Goal: Task Accomplishment & Management: Use online tool/utility

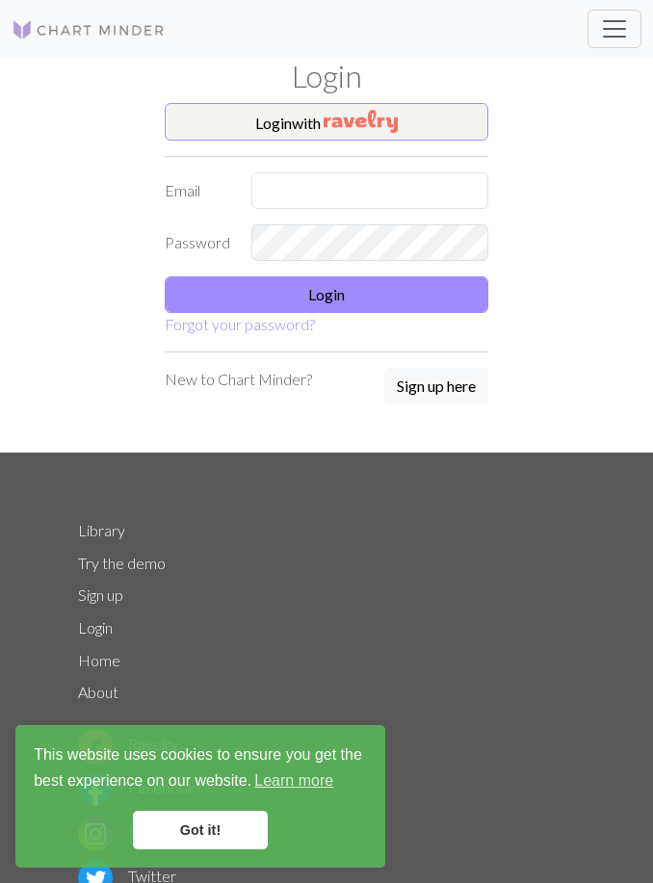
click at [353, 126] on img "button" at bounding box center [361, 121] width 74 height 23
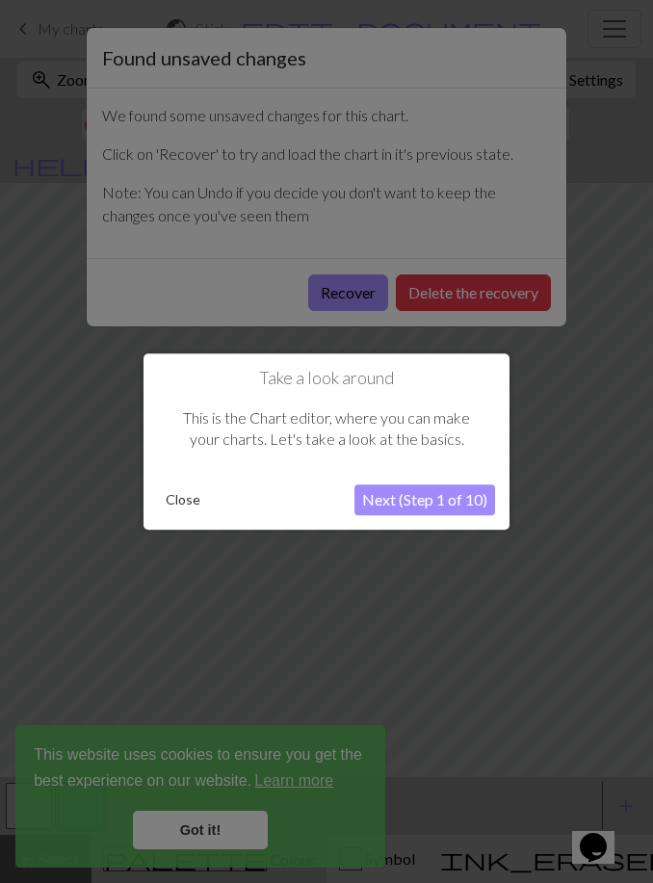
click at [191, 506] on button "Close" at bounding box center [183, 500] width 50 height 29
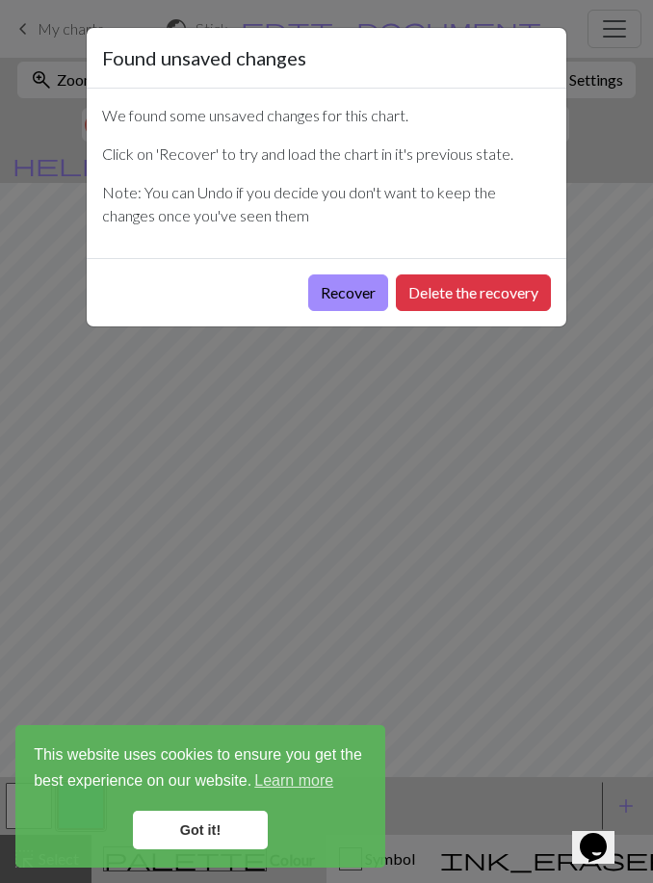
click at [346, 304] on button "Recover" at bounding box center [348, 293] width 80 height 37
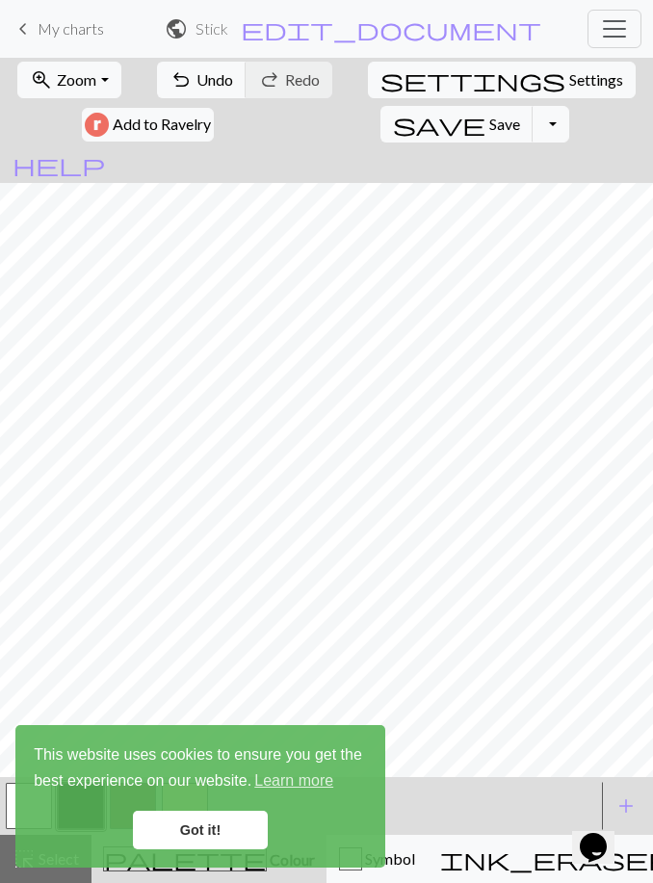
click at [224, 85] on span "Undo" at bounding box center [215, 79] width 37 height 18
click at [569, 76] on span "Settings" at bounding box center [596, 79] width 54 height 23
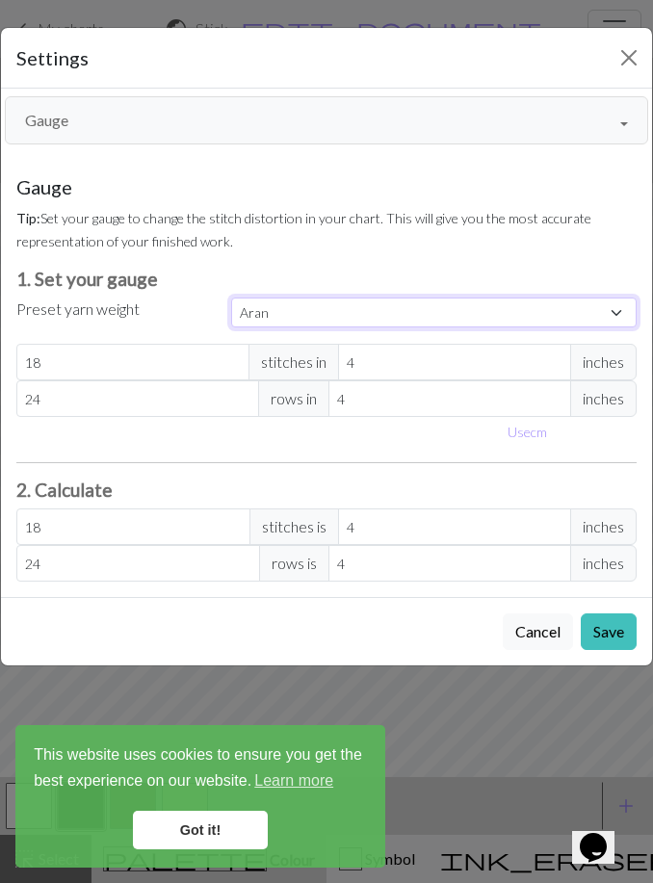
click at [607, 318] on select "Custom Square Lace Light Fingering Fingering Sport Double knit Worsted Aran Bul…" at bounding box center [434, 313] width 406 height 30
select select "worsted"
type input "20"
type input "26"
type input "20"
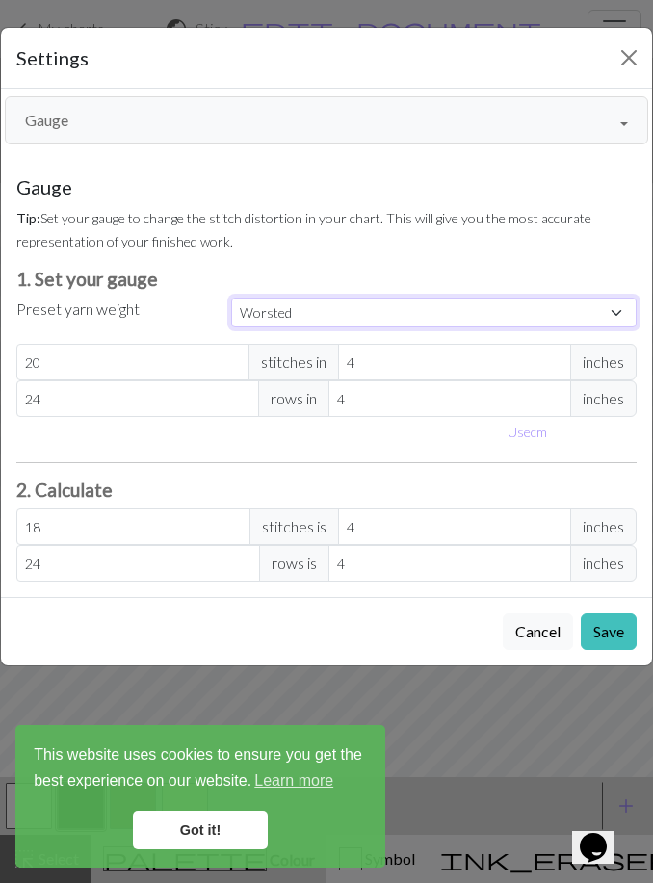
type input "26"
click at [613, 631] on button "Save" at bounding box center [609, 632] width 56 height 37
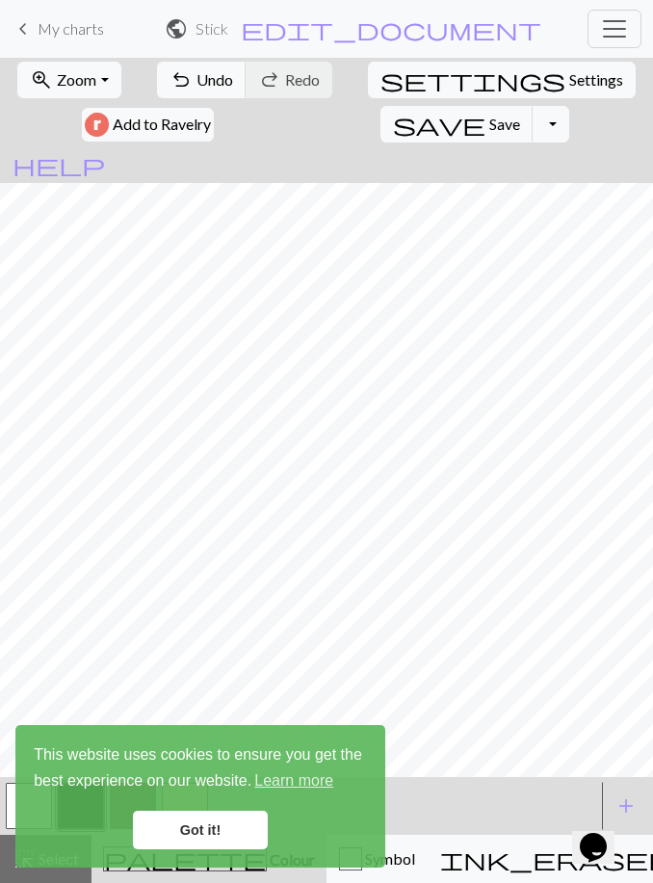
click at [569, 79] on span "Settings" at bounding box center [596, 79] width 54 height 23
select select "worsted"
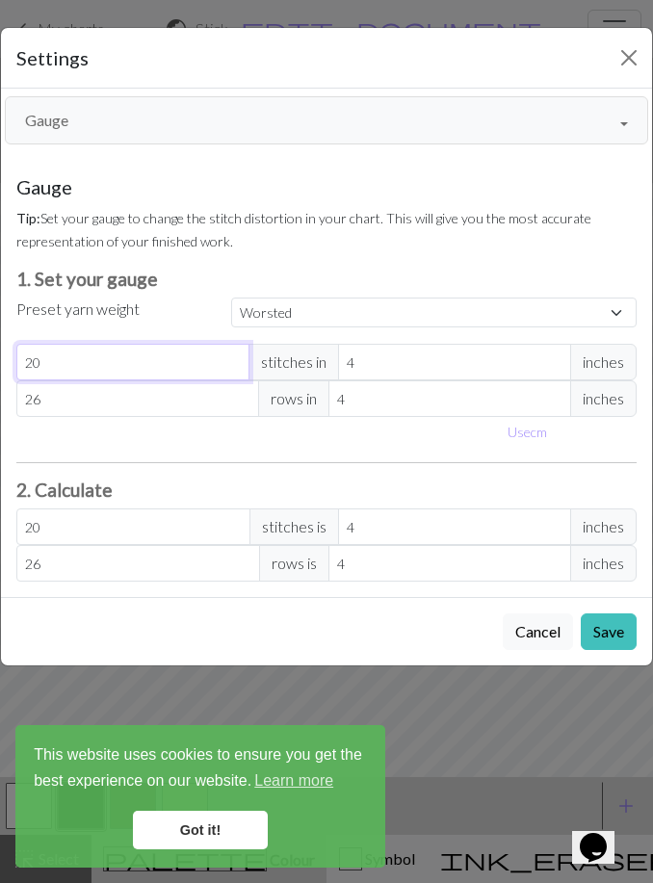
type input "18"
select select "custom"
type input "18"
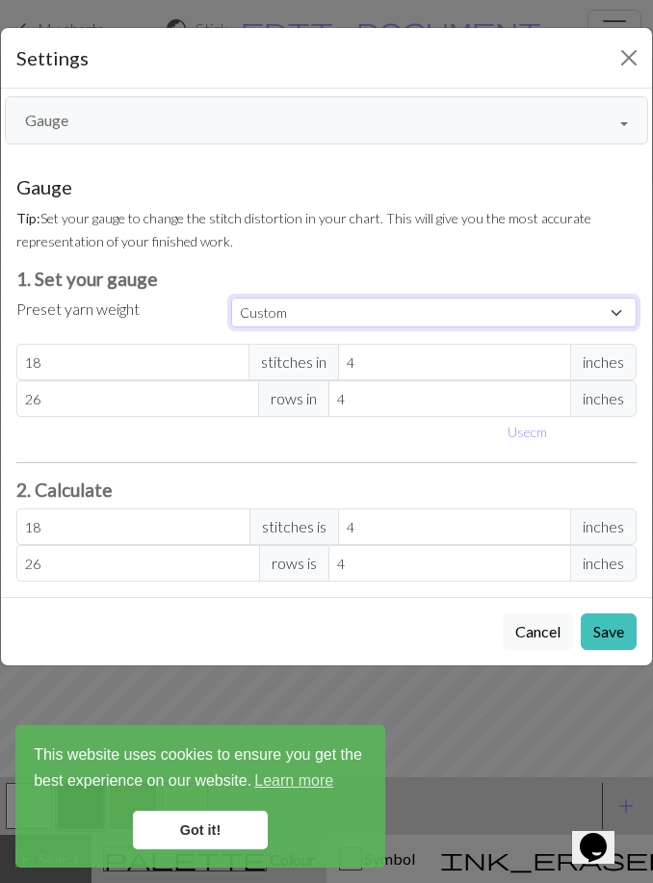
click at [361, 319] on select "Custom Square Lace Light Fingering Fingering Sport Double knit Worsted Aran Bul…" at bounding box center [434, 313] width 406 height 30
select select "worsted"
type input "20"
click at [588, 628] on button "Save" at bounding box center [609, 632] width 56 height 37
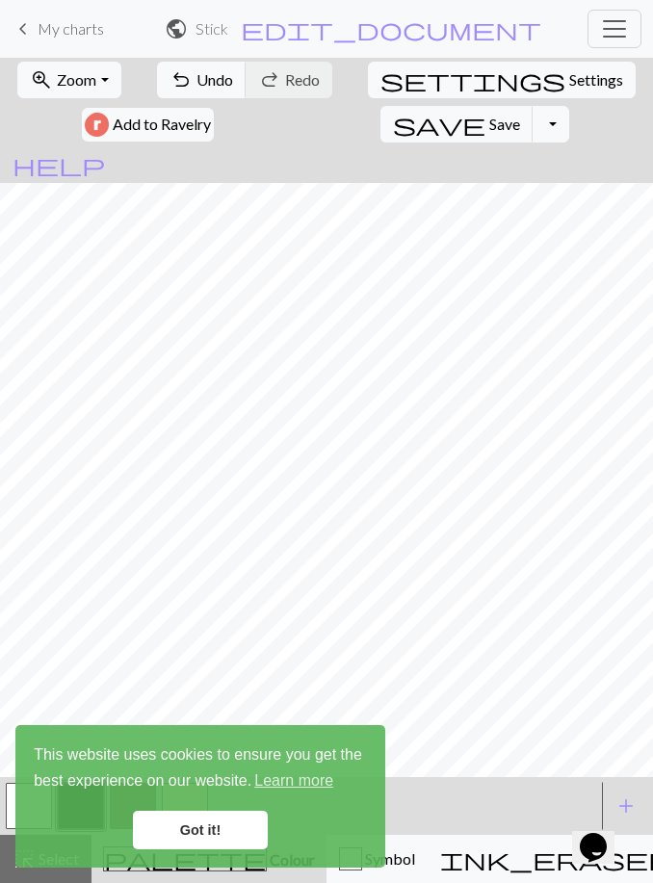
click at [569, 84] on span "Settings" at bounding box center [596, 79] width 54 height 23
select select "worsted"
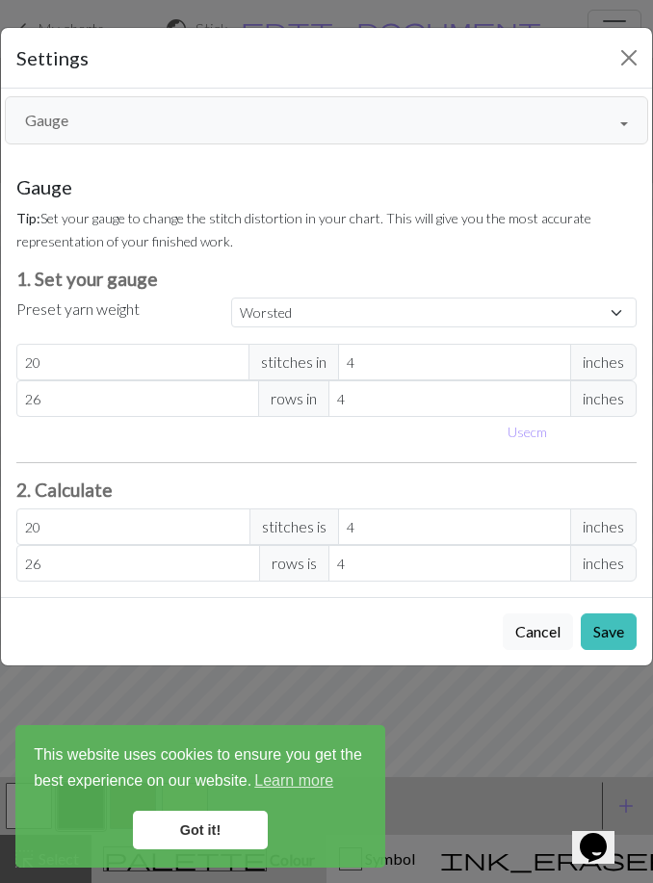
click at [574, 129] on button "Gauge" at bounding box center [327, 120] width 644 height 48
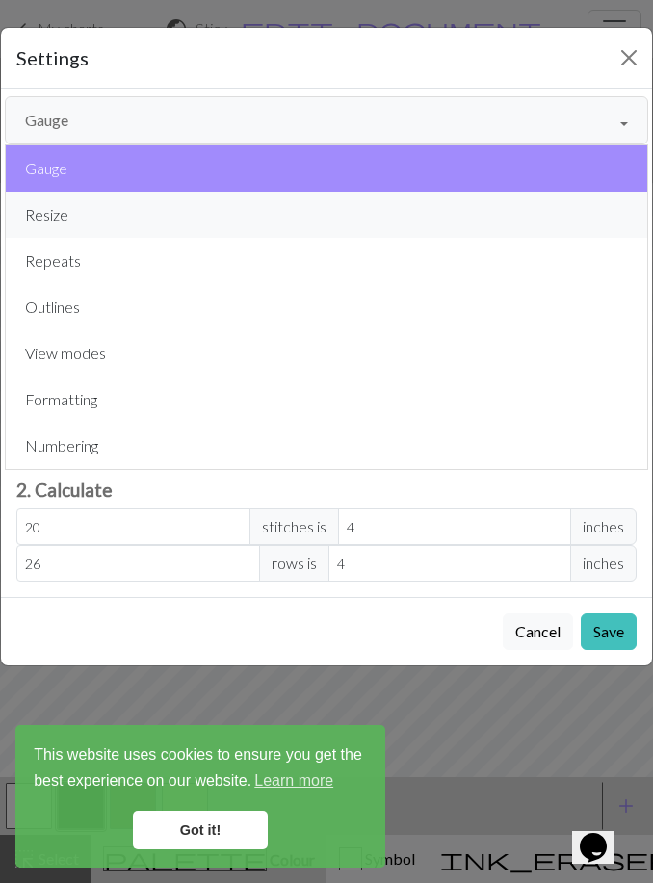
click at [519, 209] on button "Resize" at bounding box center [327, 215] width 642 height 46
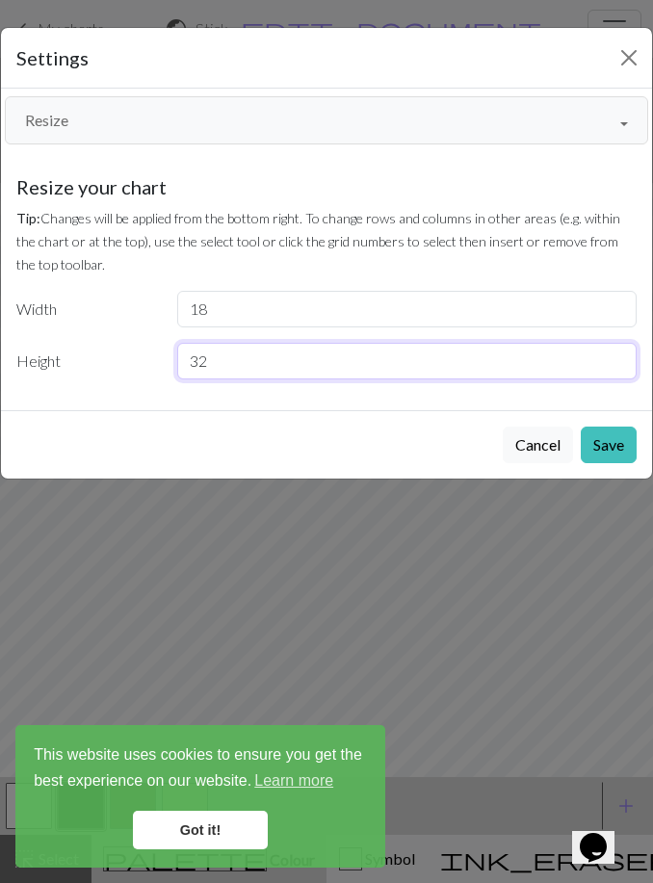
click at [453, 373] on input "32" at bounding box center [407, 361] width 460 height 37
type input "50"
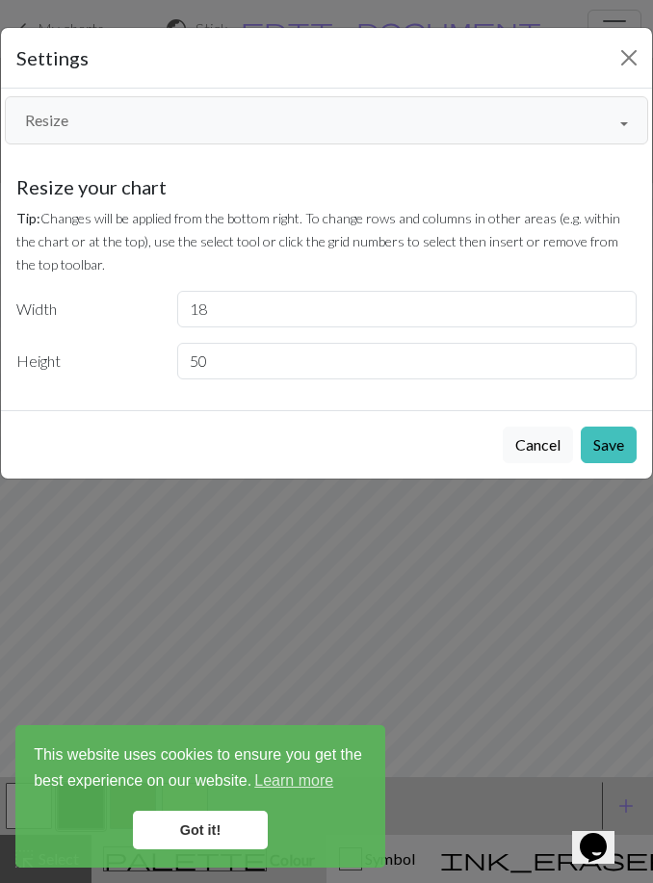
click at [607, 456] on button "Save" at bounding box center [609, 445] width 56 height 37
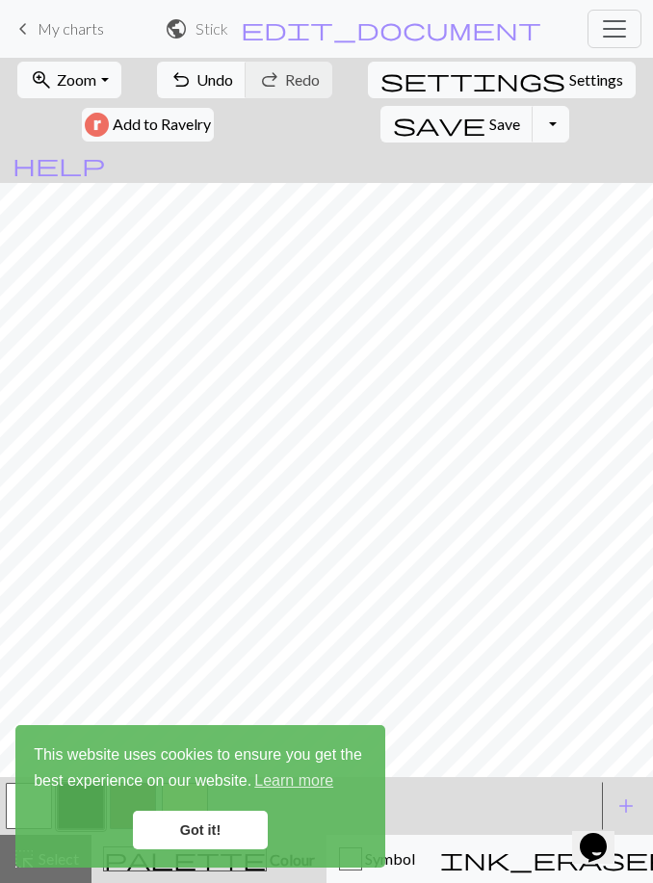
scroll to position [14, 0]
click at [199, 831] on link "Got it!" at bounding box center [200, 830] width 135 height 39
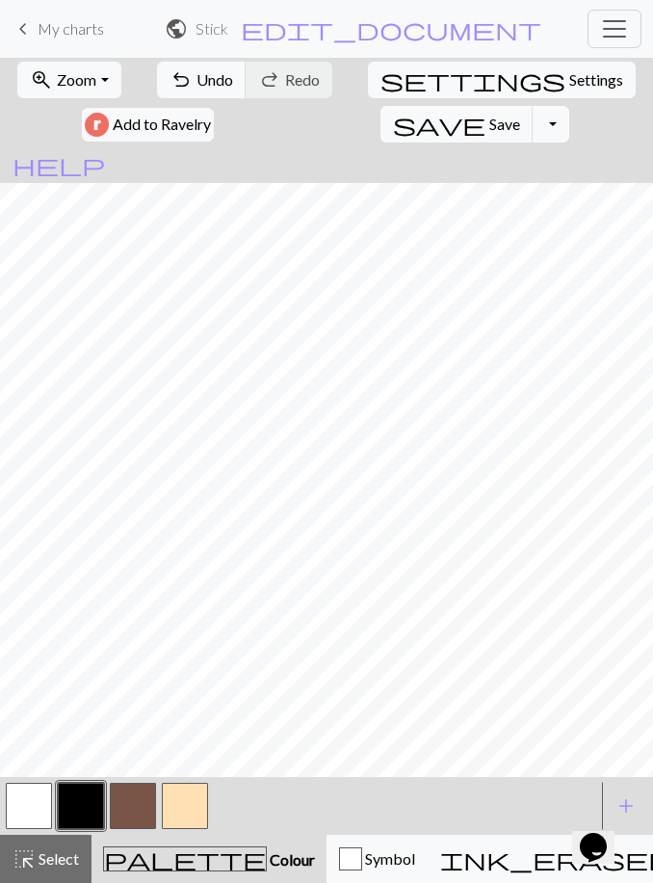
click at [569, 76] on span "Settings" at bounding box center [596, 79] width 54 height 23
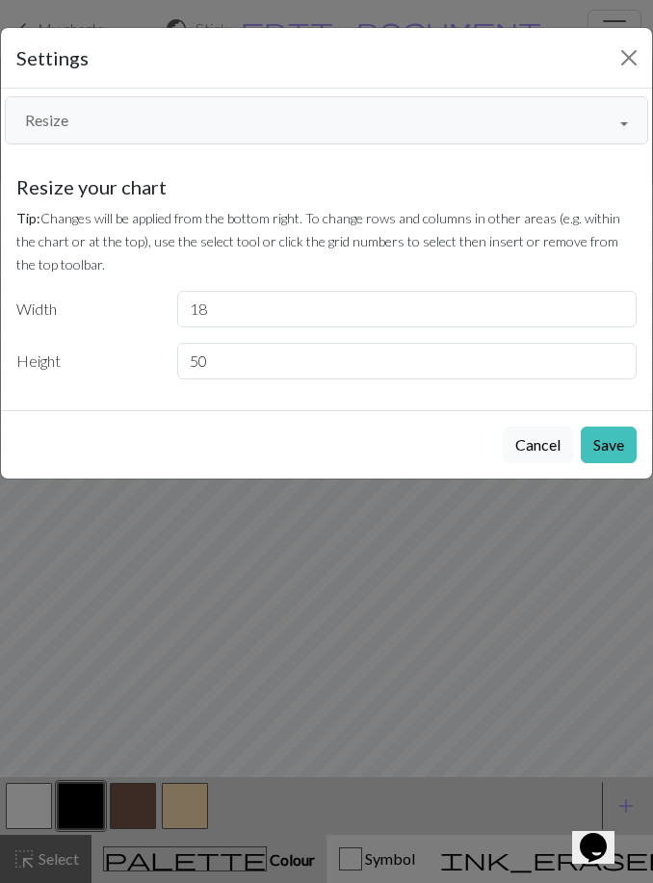
click at [178, 118] on button "Resize" at bounding box center [327, 120] width 644 height 48
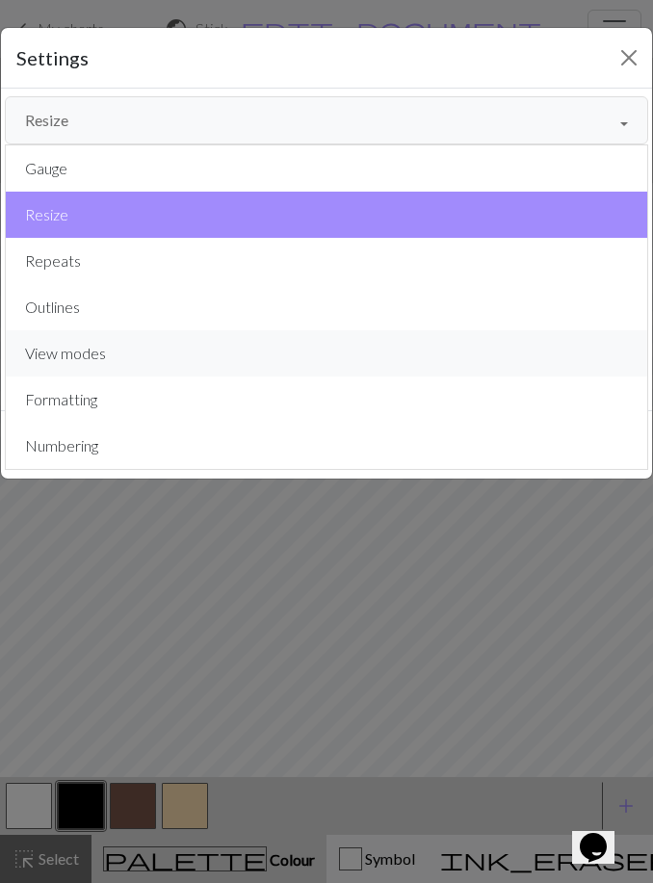
click at [167, 357] on button "View modes" at bounding box center [327, 353] width 642 height 46
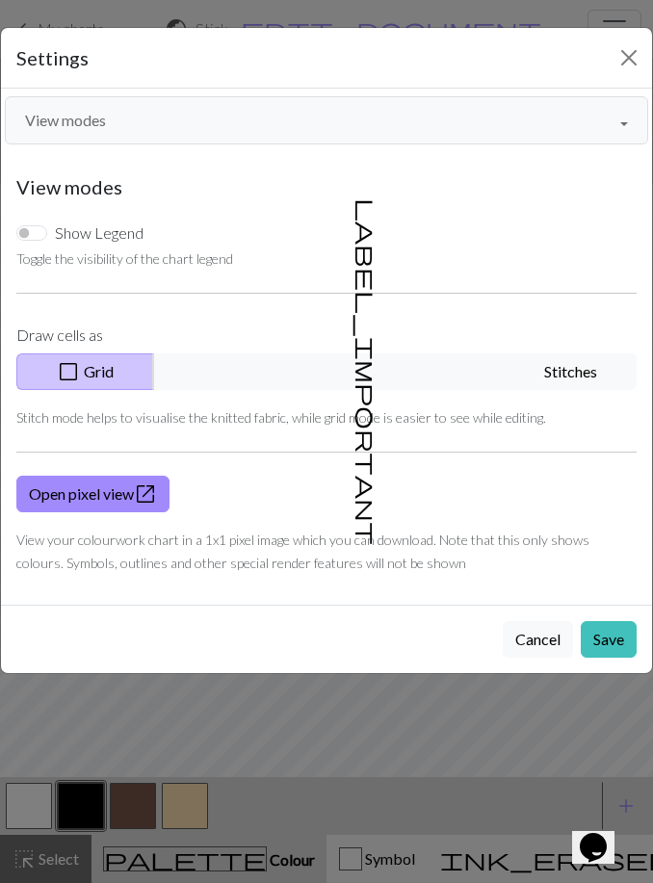
click at [487, 372] on button "label_important Stitches" at bounding box center [395, 372] width 484 height 37
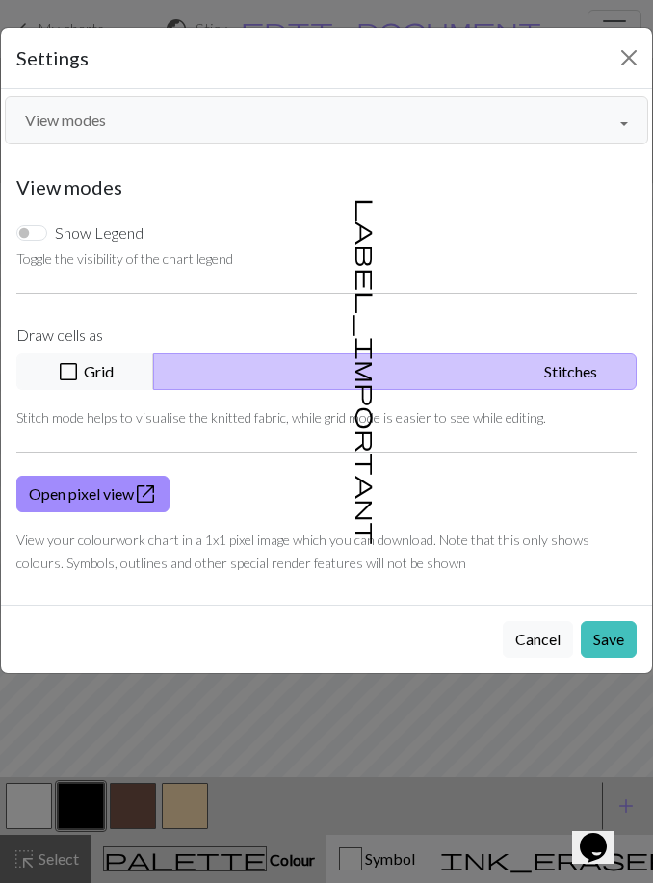
click at [618, 645] on button "Save" at bounding box center [609, 639] width 56 height 37
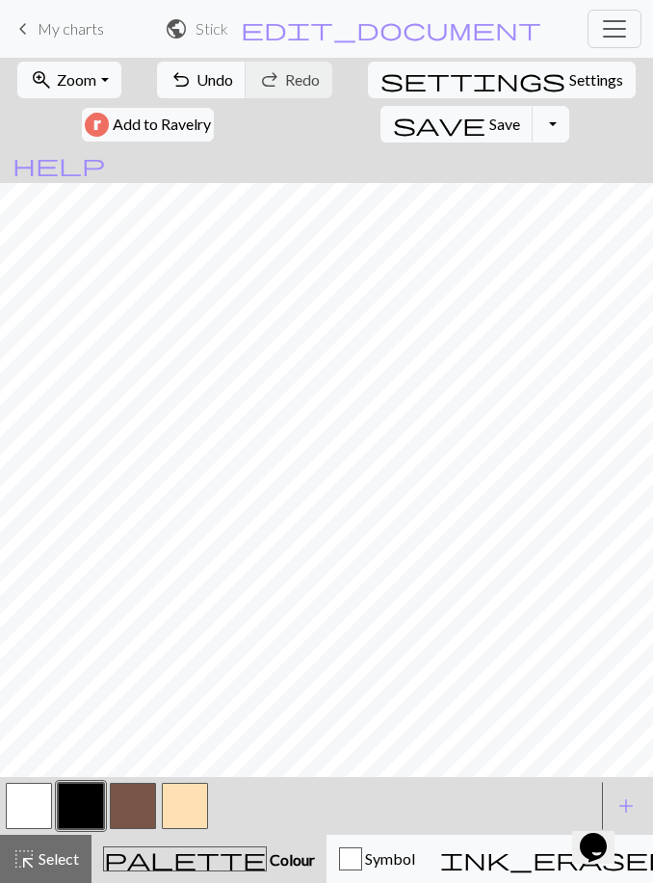
click at [133, 806] on button "button" at bounding box center [133, 806] width 46 height 46
click at [187, 808] on button "button" at bounding box center [185, 806] width 46 height 46
click at [81, 808] on button "button" at bounding box center [81, 806] width 46 height 46
click at [633, 796] on span "add" at bounding box center [626, 806] width 23 height 27
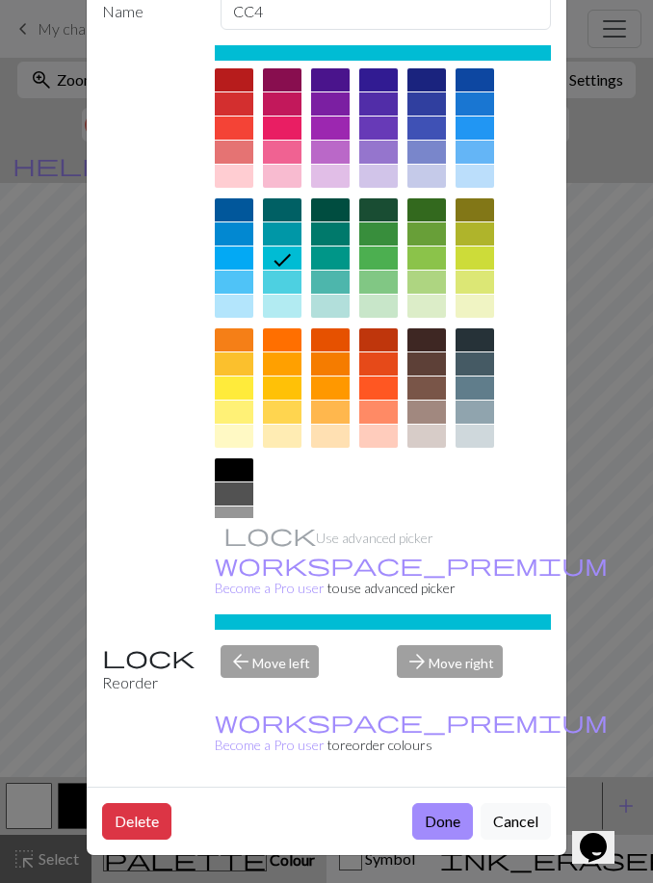
scroll to position [111, 0]
click at [437, 829] on button "Done" at bounding box center [442, 821] width 61 height 37
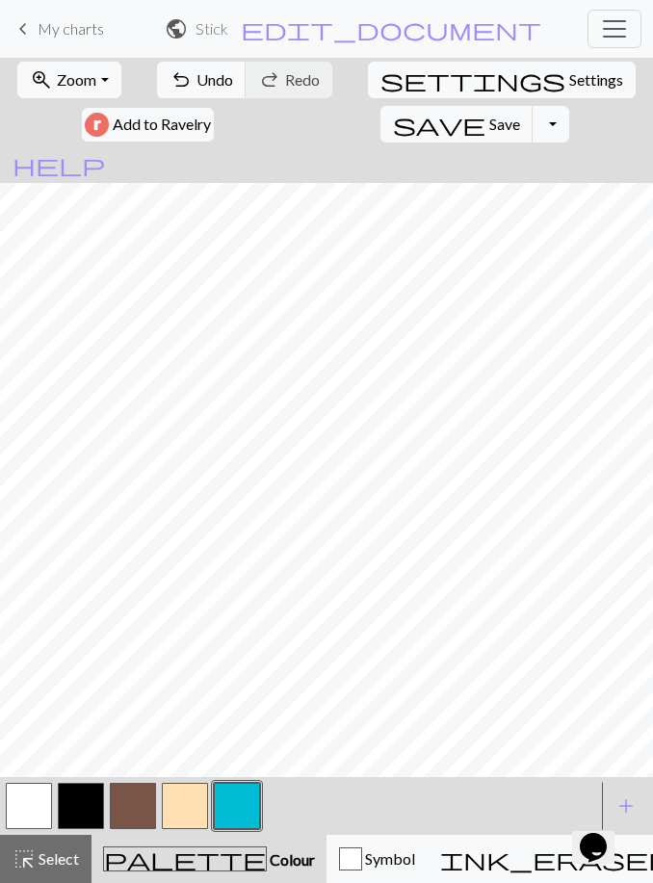
click at [83, 813] on button "button" at bounding box center [81, 806] width 46 height 46
click at [215, 75] on span "Undo" at bounding box center [215, 79] width 37 height 18
click at [200, 85] on span "Undo" at bounding box center [215, 79] width 37 height 18
click at [189, 809] on button "button" at bounding box center [185, 806] width 46 height 46
click at [91, 815] on button "button" at bounding box center [81, 806] width 46 height 46
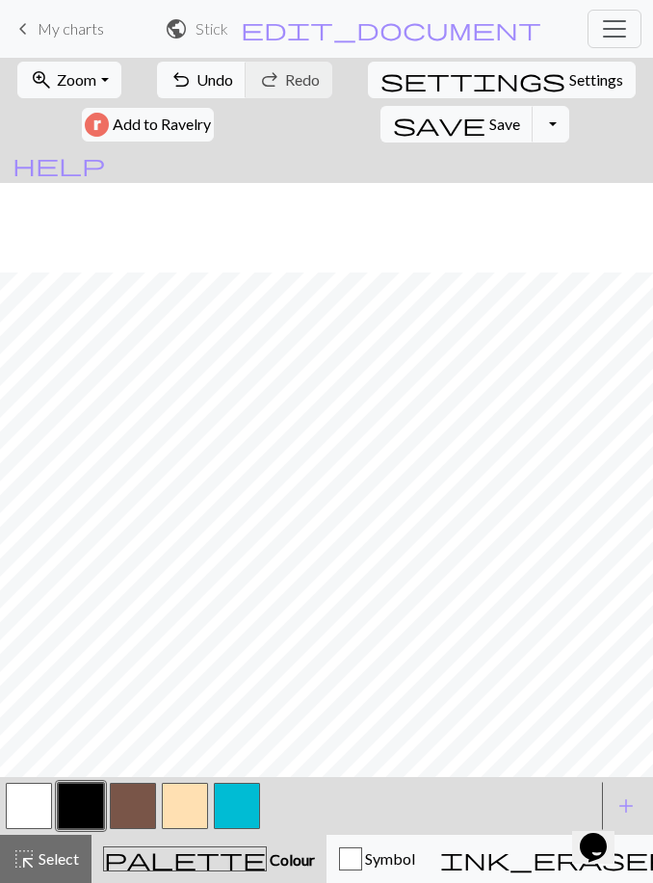
scroll to position [135, 0]
click at [569, 89] on span "Settings" at bounding box center [596, 79] width 54 height 23
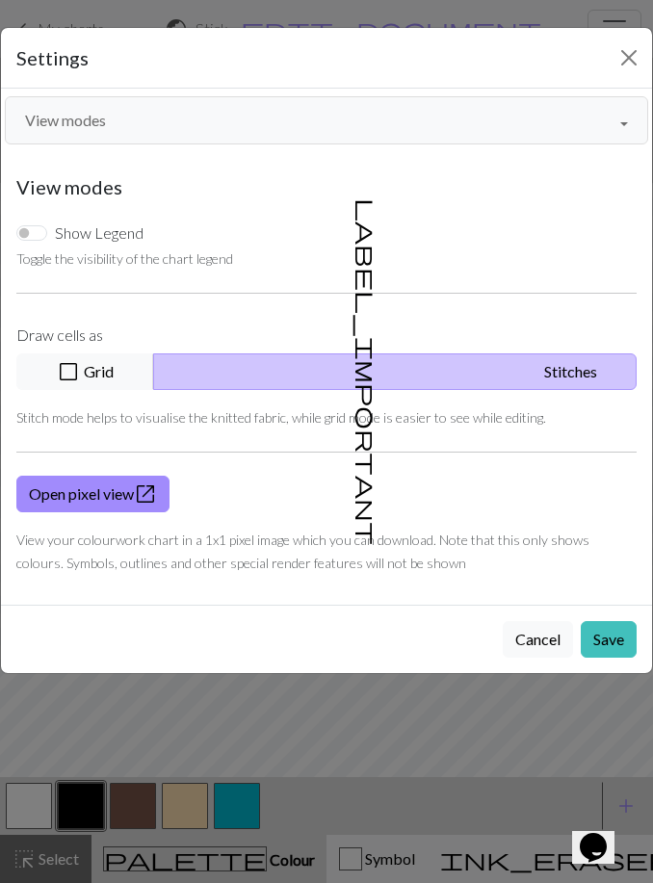
click at [137, 117] on button "View modes" at bounding box center [327, 120] width 644 height 48
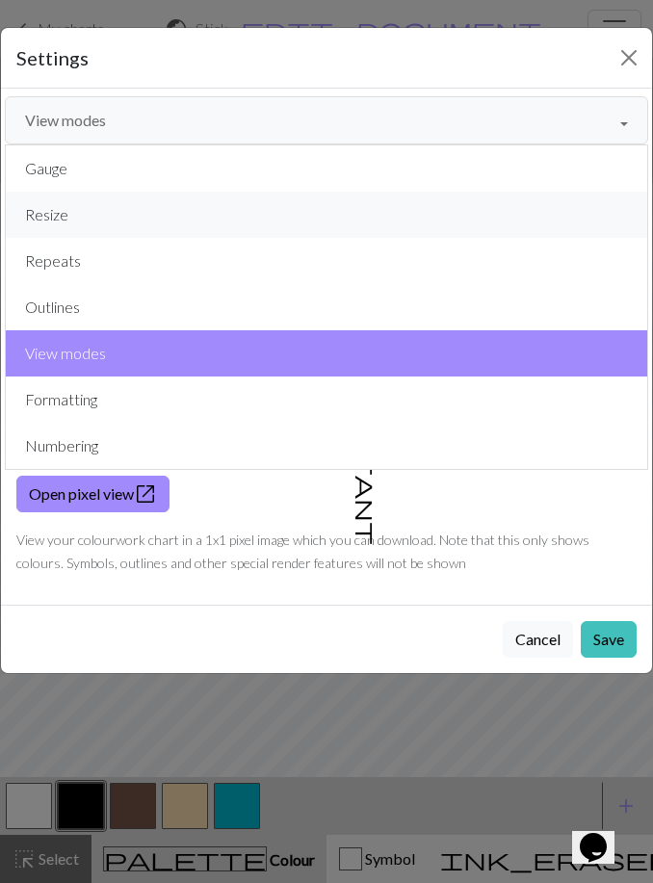
click at [239, 213] on button "Resize" at bounding box center [327, 215] width 642 height 46
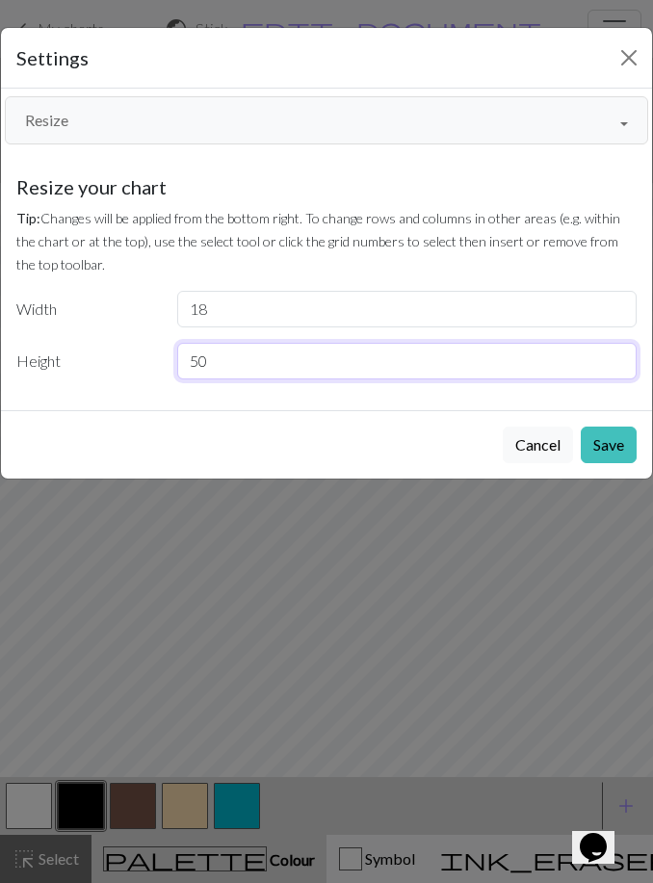
click at [205, 359] on input "50" at bounding box center [407, 361] width 460 height 37
type input "60"
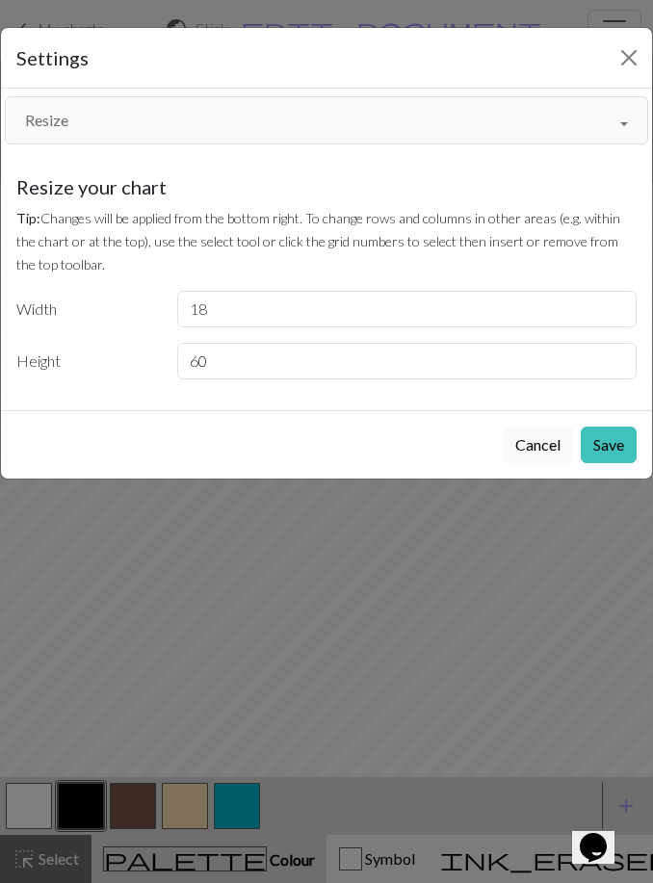
click at [604, 445] on button "Save" at bounding box center [609, 445] width 56 height 37
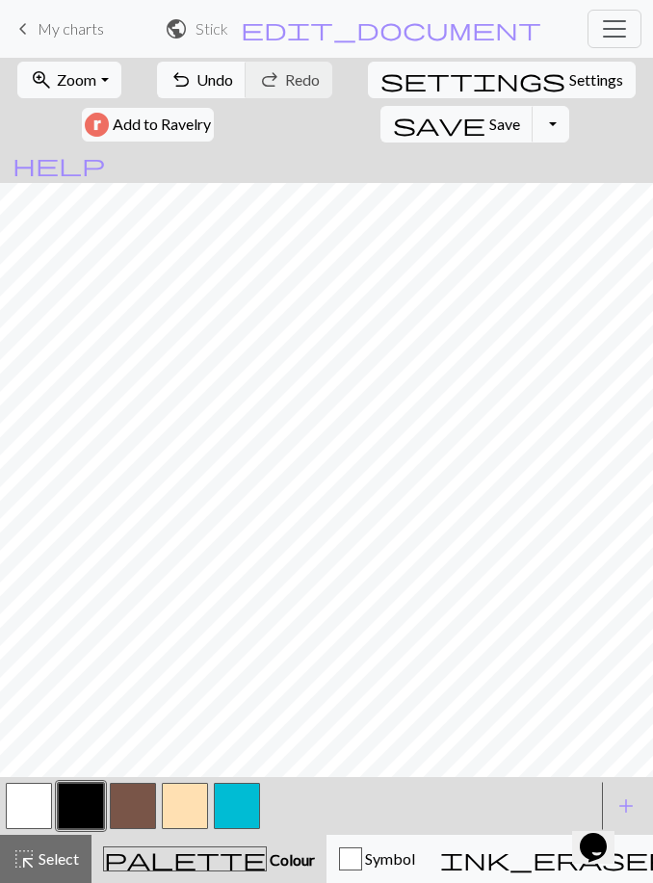
scroll to position [195, 0]
click at [191, 811] on button "button" at bounding box center [185, 806] width 46 height 46
click at [239, 813] on button "button" at bounding box center [237, 806] width 46 height 46
click at [91, 806] on button "button" at bounding box center [81, 806] width 46 height 46
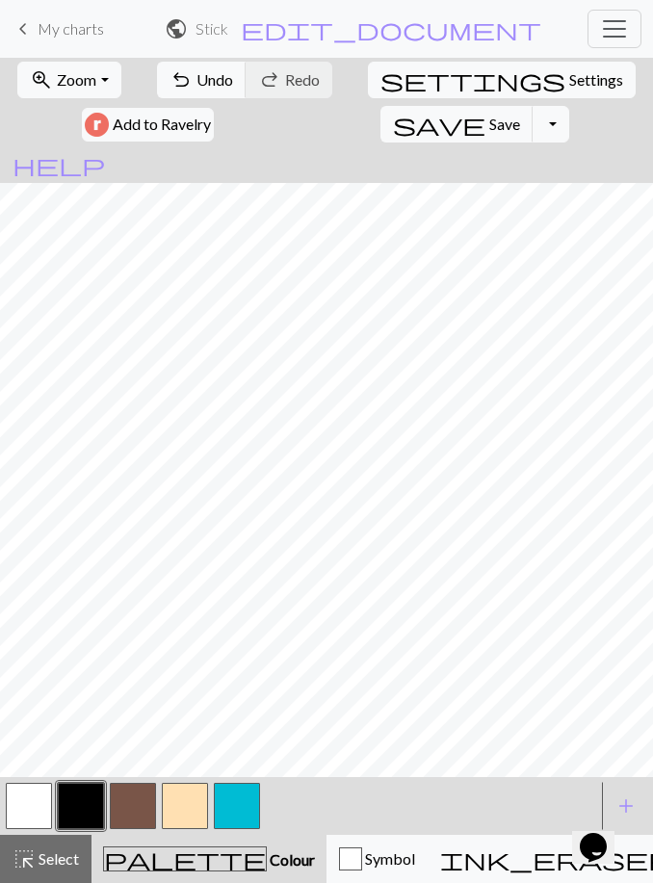
click at [186, 803] on button "button" at bounding box center [185, 806] width 46 height 46
click at [126, 805] on button "button" at bounding box center [133, 806] width 46 height 46
click at [86, 803] on button "button" at bounding box center [81, 806] width 46 height 46
click at [140, 810] on button "button" at bounding box center [133, 806] width 46 height 46
click at [185, 803] on button "button" at bounding box center [185, 806] width 46 height 46
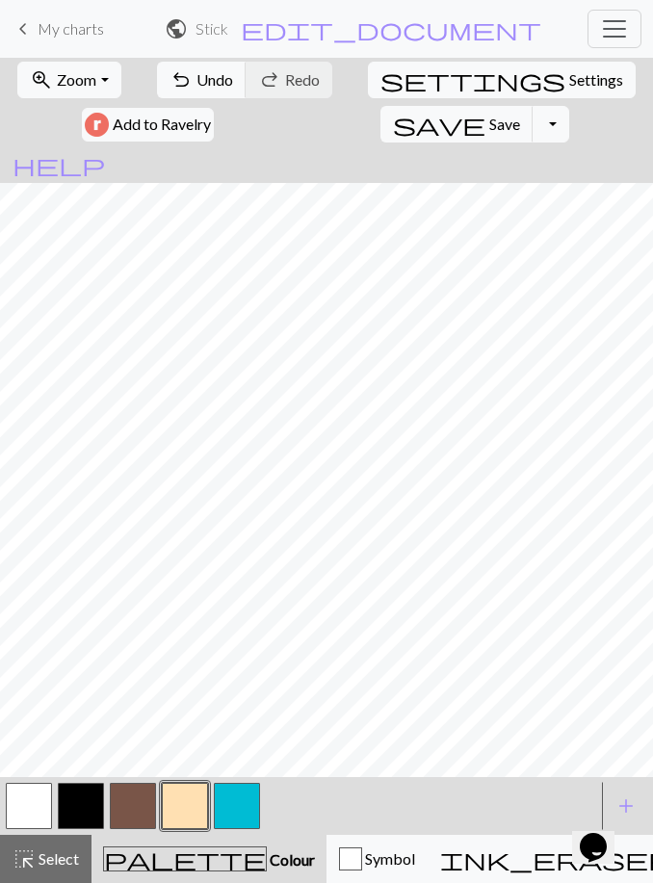
click at [91, 806] on button "button" at bounding box center [81, 806] width 46 height 46
click at [246, 811] on button "button" at bounding box center [237, 806] width 46 height 46
click at [200, 85] on span "Undo" at bounding box center [215, 79] width 37 height 18
click at [199, 84] on span "Undo" at bounding box center [215, 79] width 37 height 18
click at [188, 86] on span "undo" at bounding box center [181, 79] width 23 height 27
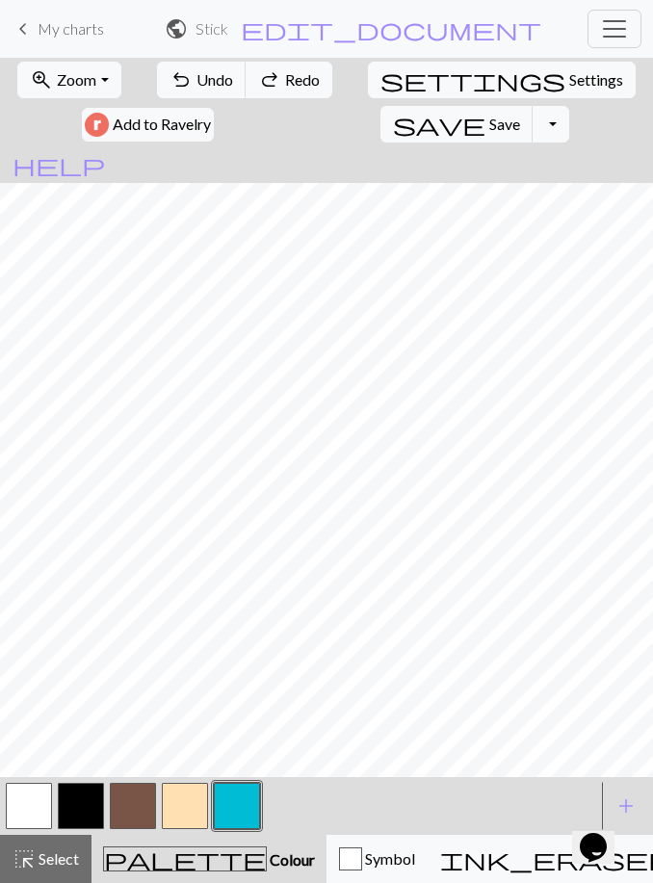
click at [277, 80] on span "redo" at bounding box center [269, 79] width 23 height 27
click at [282, 84] on button "redo Redo Redo" at bounding box center [289, 80] width 87 height 37
click at [223, 86] on span "Undo" at bounding box center [215, 79] width 37 height 18
click at [92, 802] on button "button" at bounding box center [81, 806] width 46 height 46
click at [183, 809] on button "button" at bounding box center [185, 806] width 46 height 46
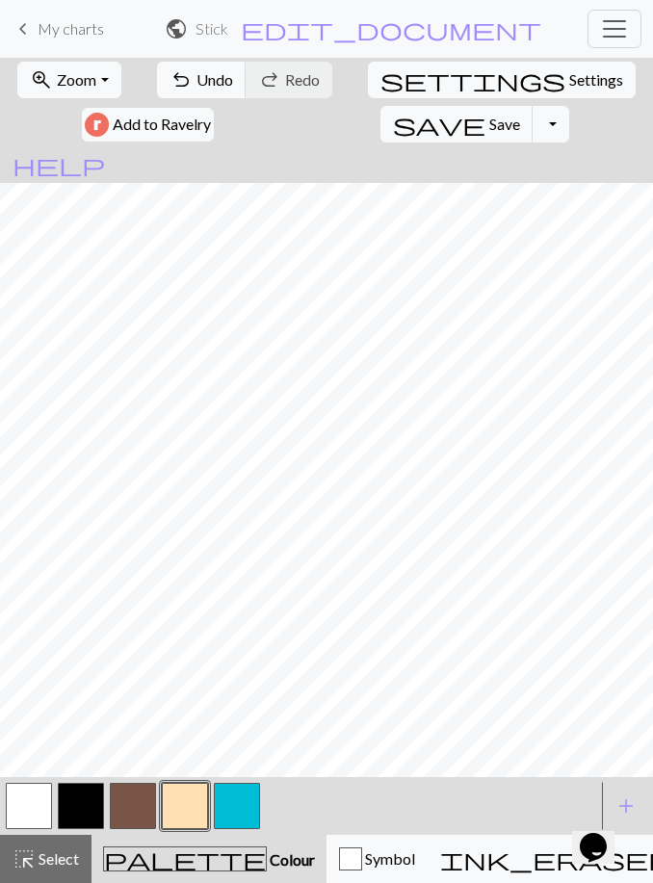
click at [87, 821] on button "button" at bounding box center [81, 806] width 46 height 46
click at [186, 805] on button "button" at bounding box center [185, 806] width 46 height 46
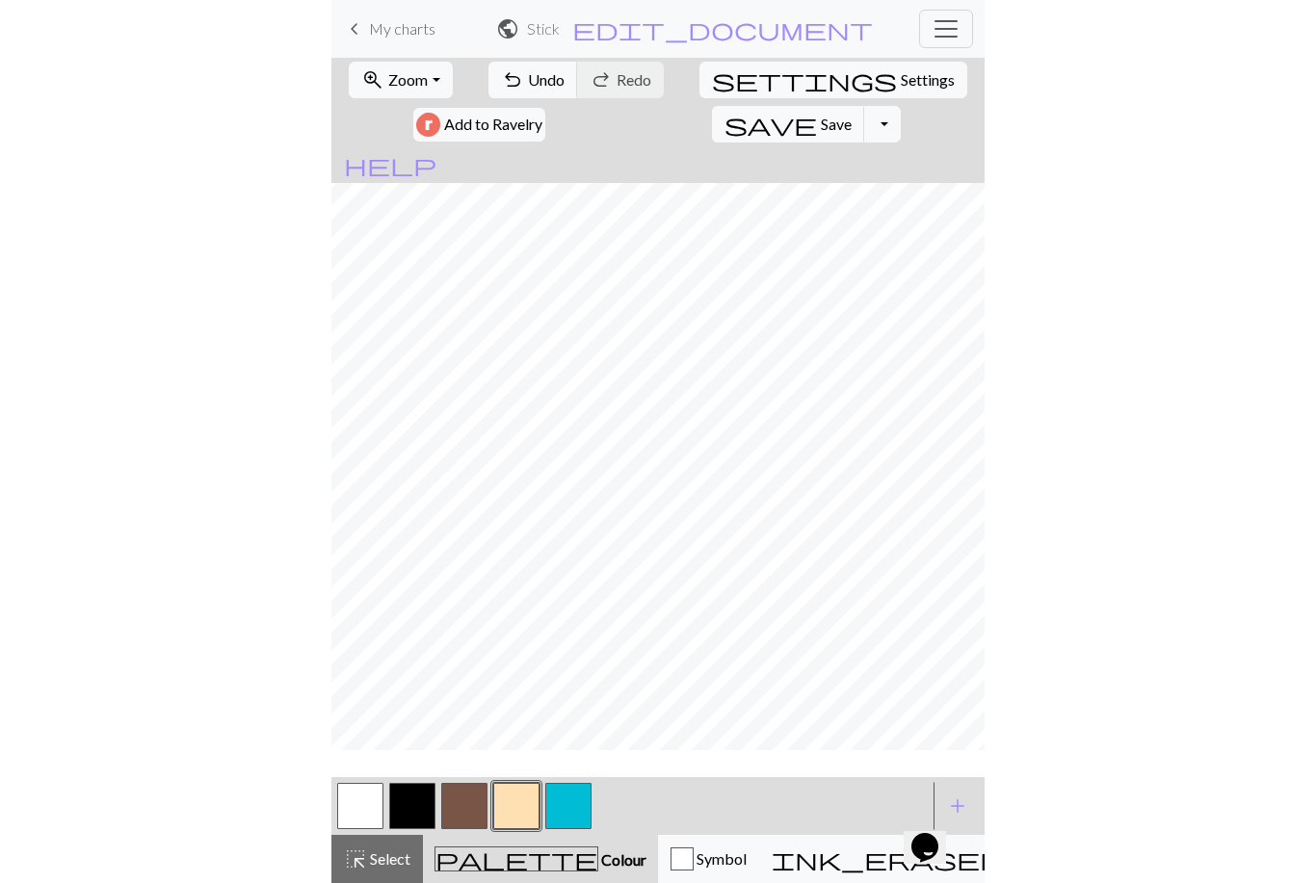
scroll to position [0, 0]
